Goal: Task Accomplishment & Management: Complete application form

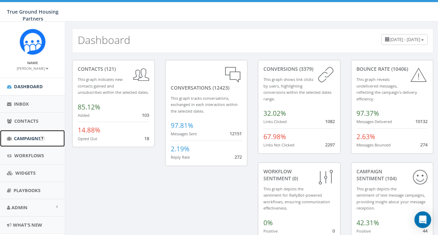
click at [28, 139] on span "Campaigns" at bounding box center [27, 138] width 27 height 6
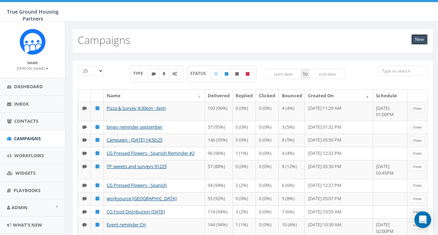
click at [415, 38] on link "New" at bounding box center [419, 39] width 16 height 10
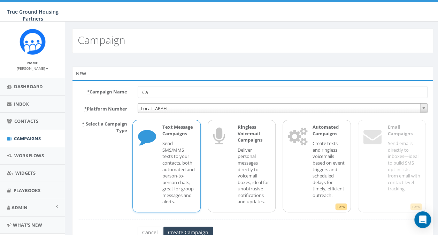
type input "C"
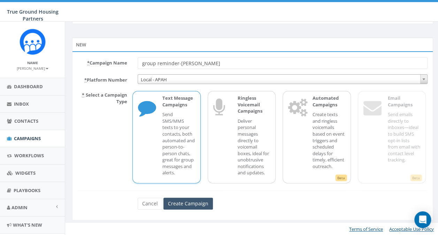
type input "group reminder-[PERSON_NAME]"
click at [181, 202] on input "Create Campaign" at bounding box center [187, 204] width 49 height 12
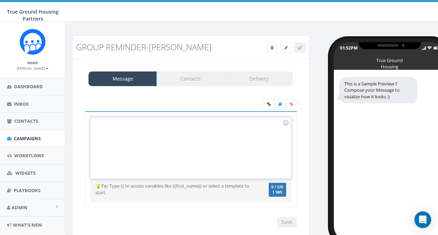
click at [110, 121] on div at bounding box center [191, 147] width 200 height 61
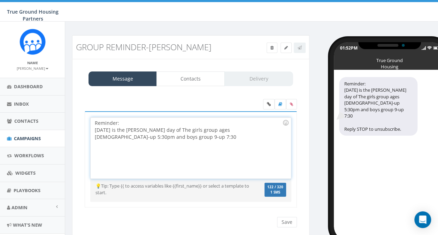
click at [207, 130] on div "[DATE] is the [PERSON_NAME] day of The girls group ages [DEMOGRAPHIC_DATA]-up 5…" at bounding box center [188, 133] width 187 height 14
click at [278, 129] on div "[DATE] is the [PERSON_NAME] day of The girls group ages [DEMOGRAPHIC_DATA]-up a…" at bounding box center [188, 133] width 187 height 14
click at [114, 137] on div "[DATE] is the [PERSON_NAME] day of The girls group ages [DEMOGRAPHIC_DATA]-up a…" at bounding box center [188, 133] width 187 height 14
click at [240, 130] on div "[DATE] is the [PERSON_NAME] day of The girls group ages [DEMOGRAPHIC_DATA]-up a…" at bounding box center [188, 136] width 187 height 21
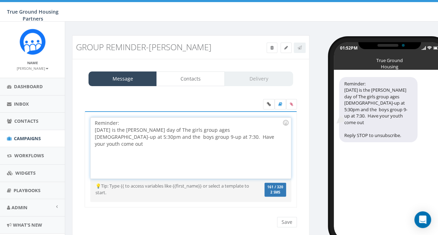
click at [151, 128] on div "[DATE] is the [PERSON_NAME] day of The girls group ages [DEMOGRAPHIC_DATA]-up a…" at bounding box center [188, 136] width 187 height 21
click at [249, 130] on div "[DATE] is the [PERSON_NAME] day of the girls group ages [DEMOGRAPHIC_DATA]-up a…" at bounding box center [188, 136] width 187 height 21
click at [276, 129] on div "[DATE] is the [PERSON_NAME] day of the girls group ages [DEMOGRAPHIC_DATA]-up a…" at bounding box center [188, 136] width 187 height 21
click at [197, 138] on div "[DATE] is the [PERSON_NAME] day of the girls group ages [DEMOGRAPHIC_DATA]-up a…" at bounding box center [188, 136] width 187 height 21
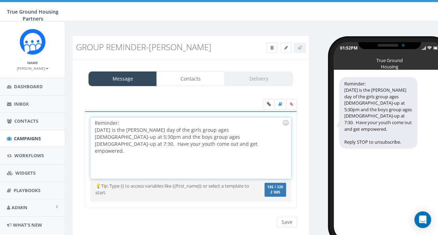
click at [136, 135] on div "[DATE] is the [PERSON_NAME] day of the girls group ages [DEMOGRAPHIC_DATA]-up a…" at bounding box center [188, 140] width 187 height 28
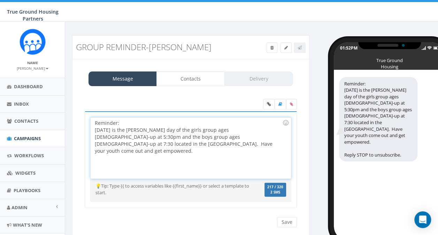
click at [133, 143] on div "[DATE] is the [PERSON_NAME] day of the girls group ages [DEMOGRAPHIC_DATA]-up a…" at bounding box center [188, 140] width 187 height 28
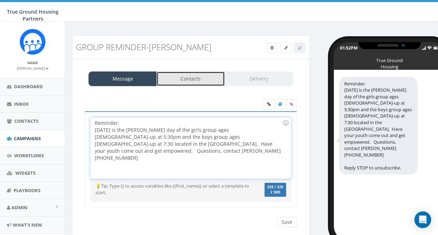
click at [177, 79] on link "Contacts" at bounding box center [190, 78] width 68 height 15
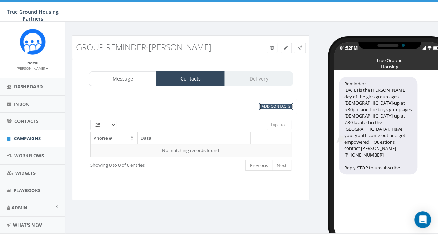
click at [266, 105] on span "Add Contacts" at bounding box center [276, 105] width 29 height 5
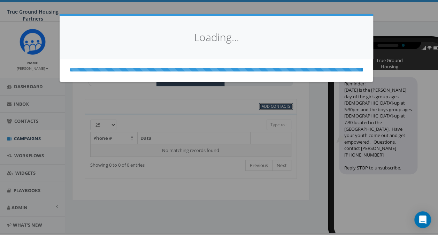
select select
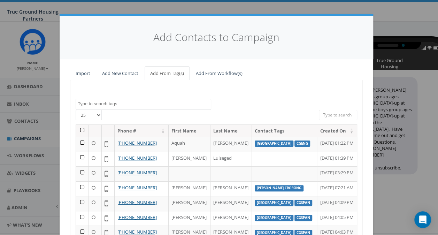
click at [97, 102] on textarea "Search" at bounding box center [144, 104] width 133 height 6
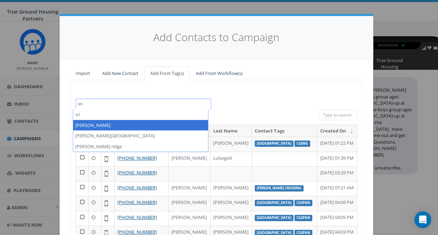
type textarea "sn"
select select "snowden"
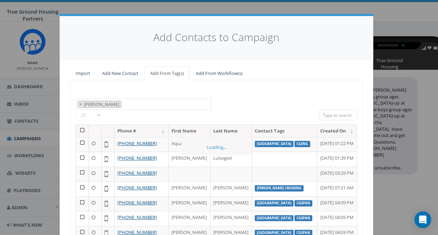
scroll to position [255, 0]
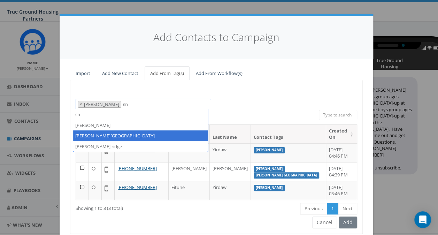
type textarea "sn"
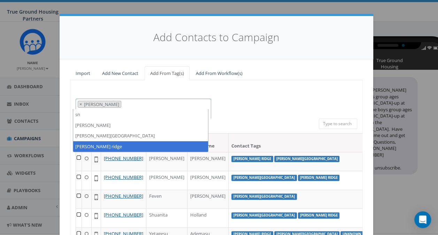
type textarea "sn"
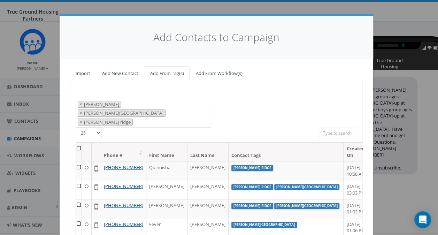
click at [76, 142] on th at bounding box center [79, 151] width 6 height 18
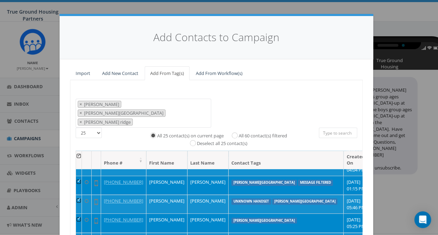
scroll to position [95, 0]
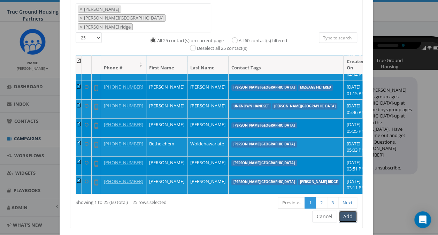
click at [347, 210] on button "Add" at bounding box center [348, 216] width 18 height 12
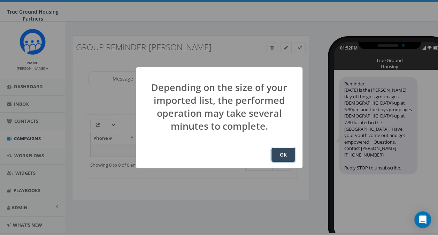
click at [282, 154] on button "OK" at bounding box center [283, 155] width 24 height 14
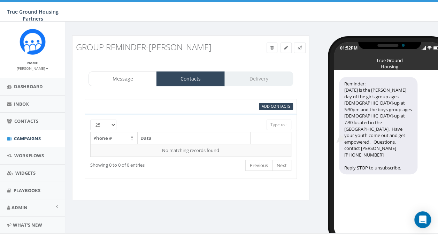
scroll to position [12, 0]
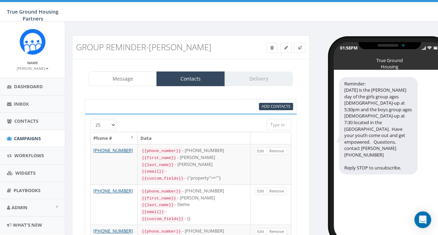
click at [113, 124] on div at bounding box center [182, 122] width 158 height 7
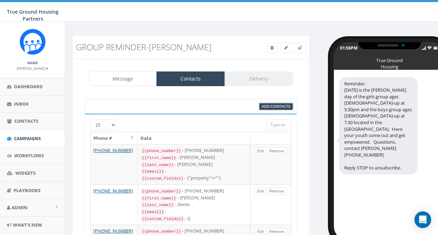
click at [270, 105] on span "Add Contacts" at bounding box center [276, 105] width 29 height 5
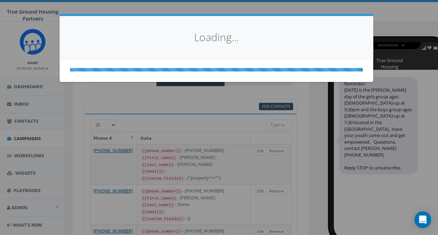
select select
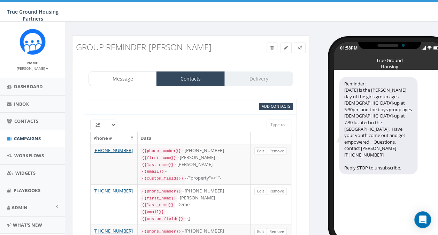
click at [111, 124] on div at bounding box center [182, 122] width 158 height 7
click at [114, 124] on div at bounding box center [182, 122] width 158 height 7
click at [122, 79] on link "Message" at bounding box center [122, 78] width 68 height 15
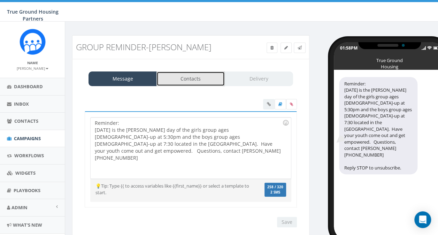
click at [176, 77] on link "Contacts" at bounding box center [190, 78] width 68 height 15
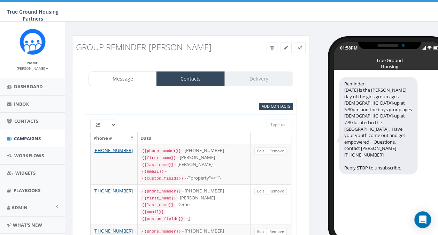
click at [112, 123] on div at bounding box center [182, 122] width 158 height 7
click at [272, 107] on span "Add Contacts" at bounding box center [276, 105] width 29 height 5
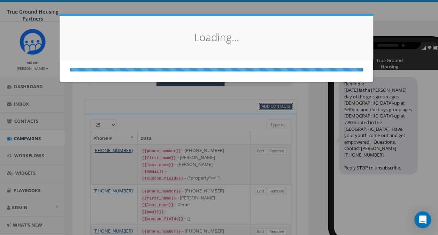
select select
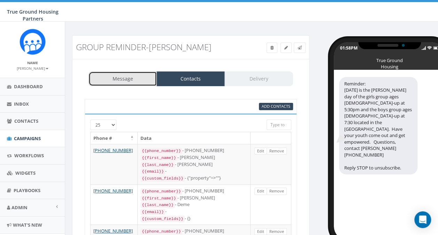
click at [132, 72] on link "Message" at bounding box center [122, 78] width 68 height 15
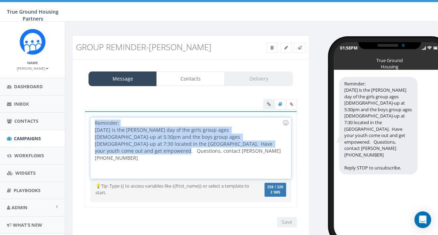
drag, startPoint x: 94, startPoint y: 121, endPoint x: 274, endPoint y: 151, distance: 182.2
click at [274, 151] on div "Reminder: Today is the frist day of the girls group ages 9-up at 5:30pm and the…" at bounding box center [191, 147] width 200 height 61
copy div "Reminder: Today is the frist day of the girls group ages 9-up at 5:30pm and the…"
click at [271, 47] on icon at bounding box center [271, 48] width 3 height 4
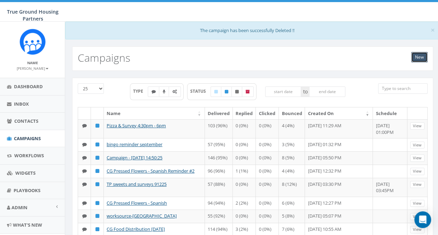
click at [424, 57] on link "New" at bounding box center [419, 57] width 16 height 10
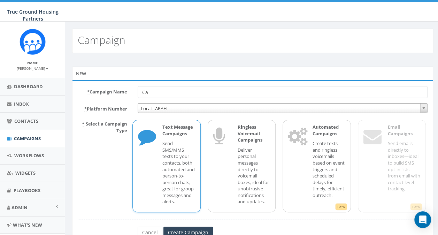
type input "C"
type input "group reminder- snowden"
click at [180, 230] on input "Create Campaign" at bounding box center [187, 232] width 49 height 12
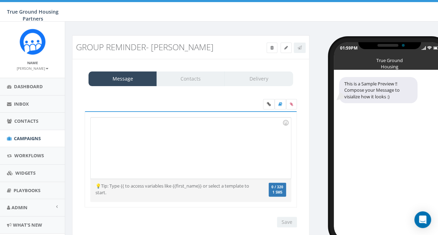
click at [107, 138] on div at bounding box center [191, 147] width 200 height 61
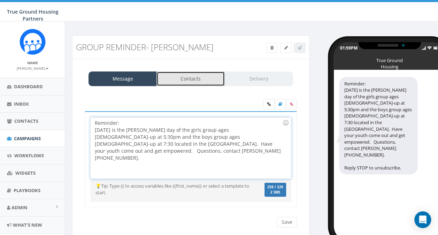
click at [201, 78] on link "Contacts" at bounding box center [190, 78] width 68 height 15
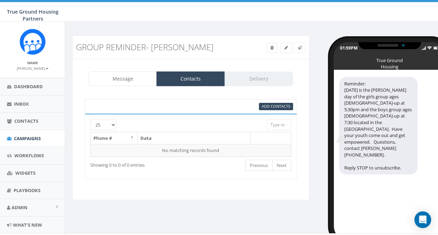
click at [113, 123] on div at bounding box center [182, 122] width 158 height 7
click at [113, 124] on div at bounding box center [182, 122] width 158 height 7
click at [96, 125] on select "25 50 100" at bounding box center [103, 124] width 26 height 10
select select "100"
click at [90, 119] on select "25 50 100" at bounding box center [103, 124] width 26 height 10
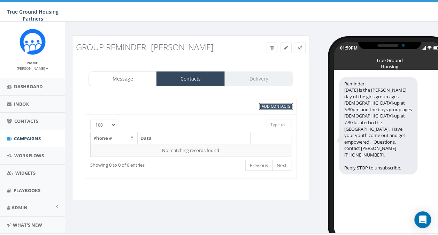
click at [269, 105] on span "Add Contacts" at bounding box center [276, 105] width 29 height 5
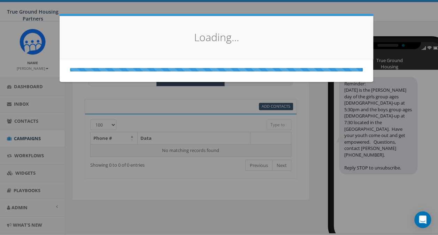
select select
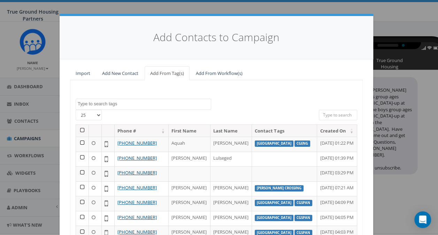
click at [95, 114] on select "25 50 100" at bounding box center [89, 115] width 26 height 10
select select "100"
click at [76, 110] on select "25 50 100" at bounding box center [89, 115] width 26 height 10
click at [87, 103] on textarea "Search" at bounding box center [144, 104] width 133 height 6
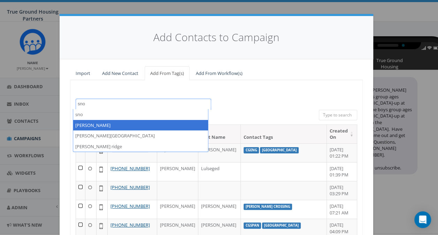
type textarea "sno"
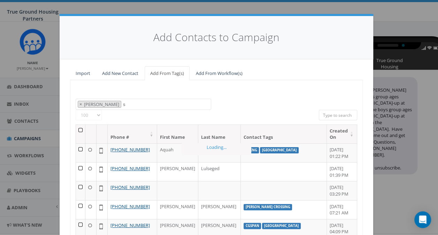
select select "[PERSON_NAME]"
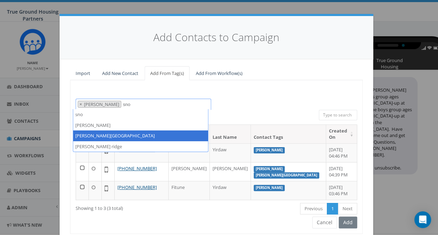
type textarea "sno"
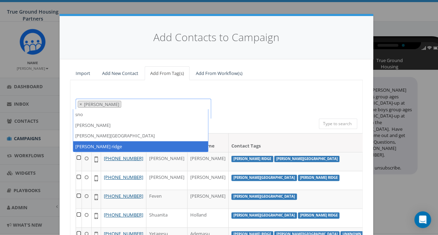
type textarea "sno"
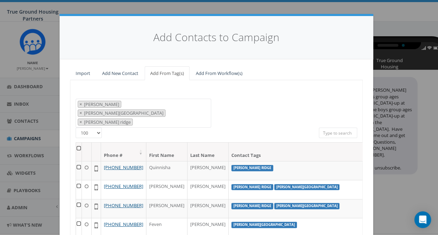
click at [77, 142] on th at bounding box center [79, 151] width 6 height 18
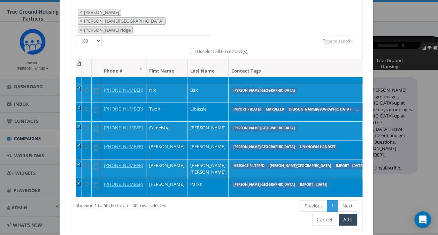
scroll to position [95, 0]
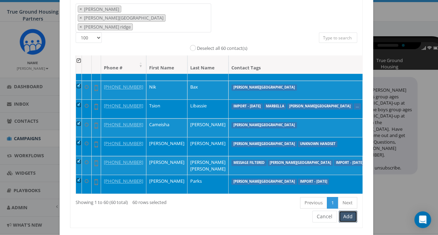
click at [343, 210] on button "Add" at bounding box center [348, 216] width 18 height 12
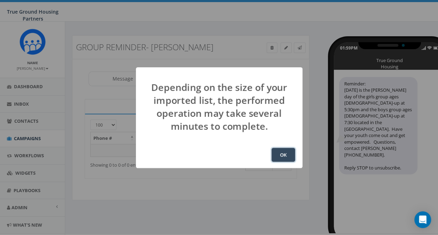
click at [283, 153] on button "OK" at bounding box center [283, 155] width 24 height 14
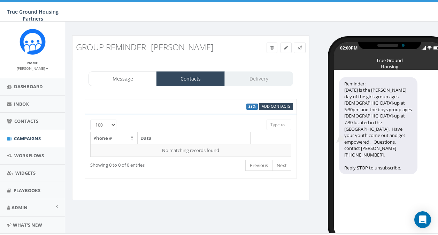
select select "100"
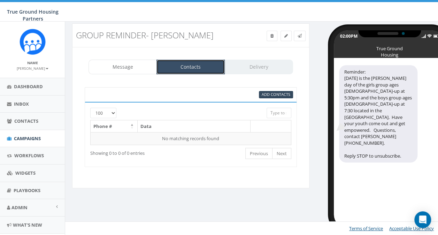
click at [196, 64] on link "Contacts" at bounding box center [190, 67] width 68 height 15
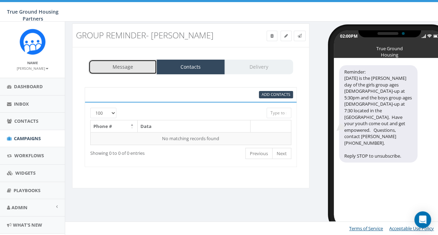
click at [120, 65] on link "Message" at bounding box center [122, 67] width 68 height 15
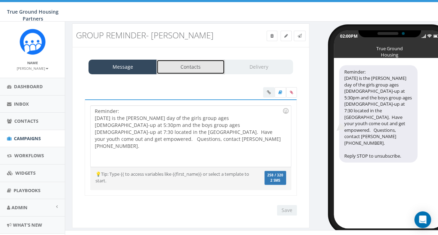
click at [181, 64] on link "Contacts" at bounding box center [190, 67] width 68 height 15
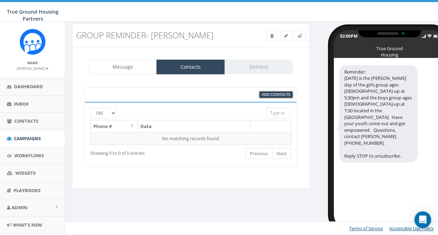
click at [272, 95] on span "Add Contacts" at bounding box center [276, 94] width 29 height 5
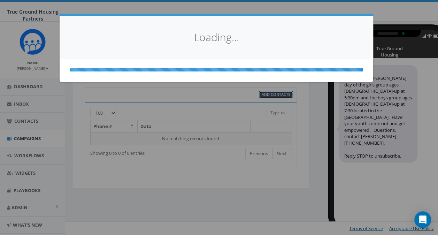
select select
select select "100"
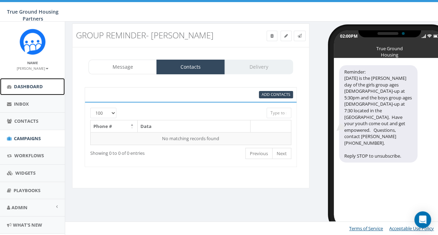
click at [25, 85] on span "Dashboard" at bounding box center [28, 86] width 29 height 6
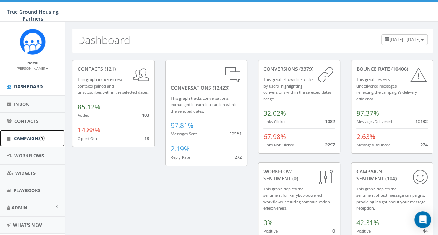
click at [29, 137] on span "Campaigns" at bounding box center [27, 138] width 27 height 6
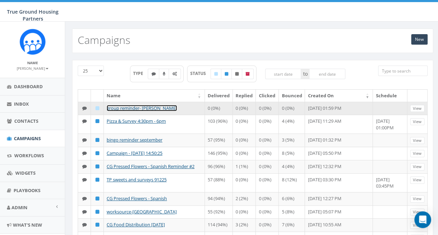
click at [119, 107] on link "group reminder- [PERSON_NAME]" at bounding box center [142, 108] width 70 height 6
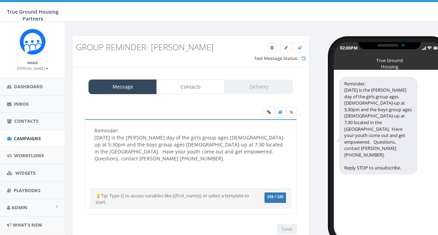
select select "100"
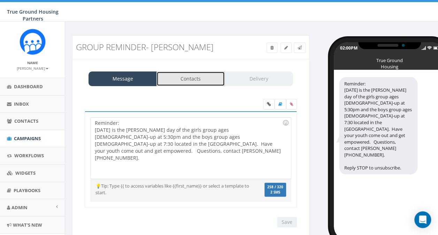
click at [187, 81] on link "Contacts" at bounding box center [190, 78] width 68 height 15
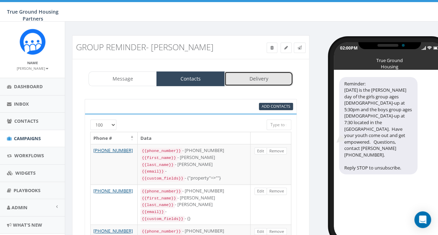
click at [251, 81] on link "Delivery" at bounding box center [258, 78] width 68 height 15
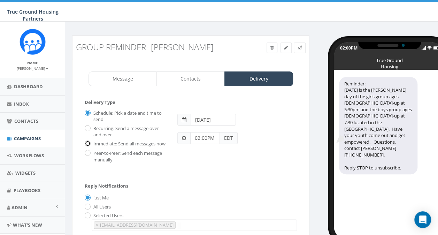
click at [87, 144] on input "Immediate: Send all messages now" at bounding box center [87, 144] width 5 height 5
radio input "true"
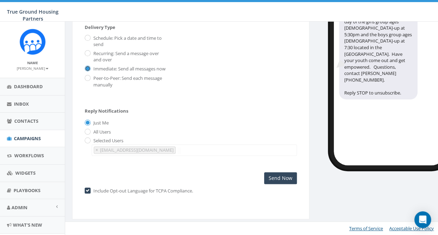
scroll to position [80, 0]
click at [275, 180] on input "Send Now" at bounding box center [280, 178] width 33 height 12
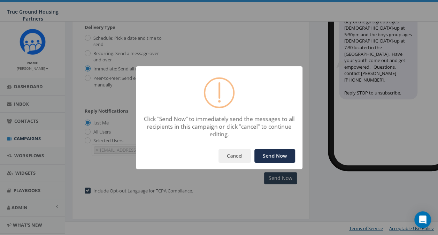
click at [276, 156] on button "Send Now" at bounding box center [274, 156] width 41 height 14
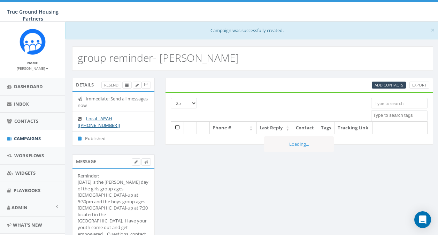
select select
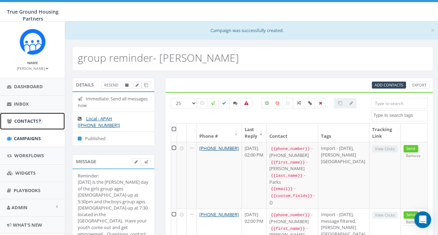
click at [24, 122] on span "Contacts" at bounding box center [26, 121] width 24 height 6
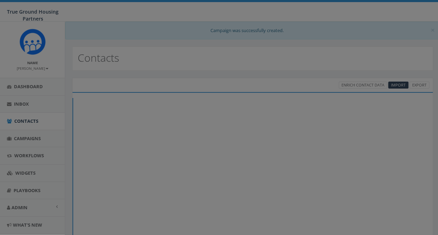
select select
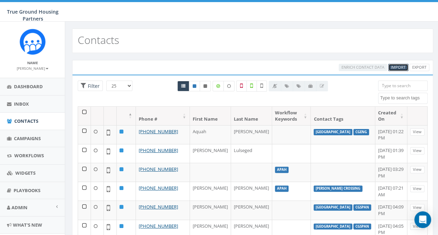
click at [397, 67] on span "Import" at bounding box center [398, 66] width 15 height 5
select select
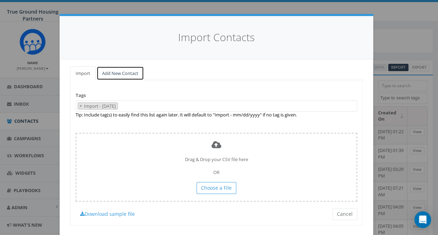
click at [116, 72] on link "Add New Contact" at bounding box center [119, 73] width 47 height 14
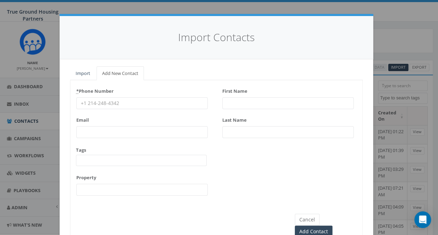
click at [102, 106] on input "* Phone Number" at bounding box center [141, 103] width 131 height 12
click at [114, 102] on input "2403475461" at bounding box center [141, 103] width 131 height 12
type input "2403475461"
click at [240, 100] on input "First Name" at bounding box center [287, 103] width 131 height 12
type input "anita"
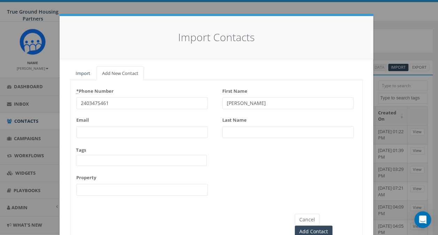
click at [229, 130] on input "Last Name" at bounding box center [287, 132] width 131 height 12
type input "burke"
click at [152, 157] on span at bounding box center [141, 160] width 131 height 11
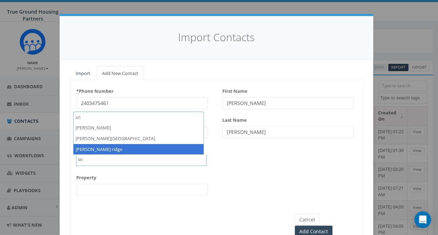
type textarea "sn"
select select "[PERSON_NAME] ridge"
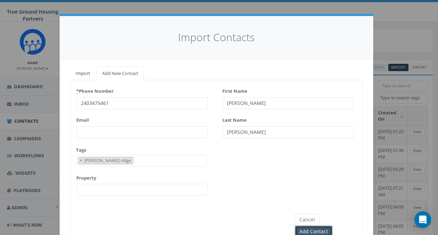
click at [329, 225] on input "Add Contact" at bounding box center [314, 231] width 38 height 12
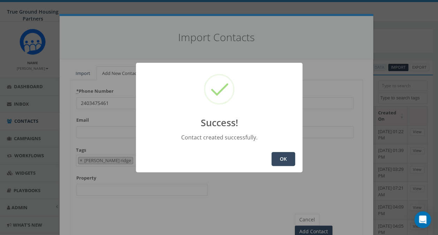
click at [280, 158] on button "OK" at bounding box center [283, 159] width 24 height 14
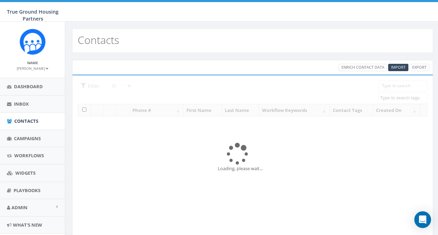
select select
